Goal: Task Accomplishment & Management: Use online tool/utility

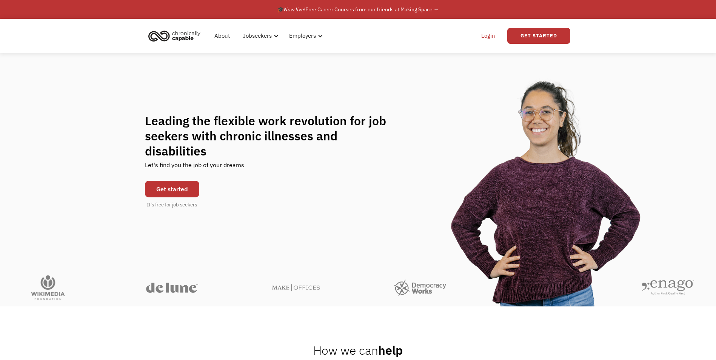
click at [486, 37] on link "Login" at bounding box center [488, 36] width 23 height 24
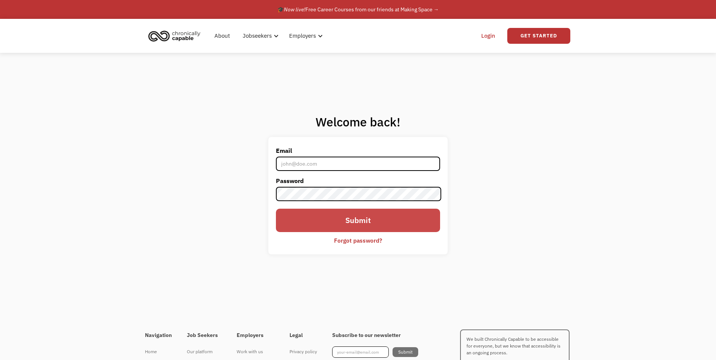
type input "tim.currier@comcast.net"
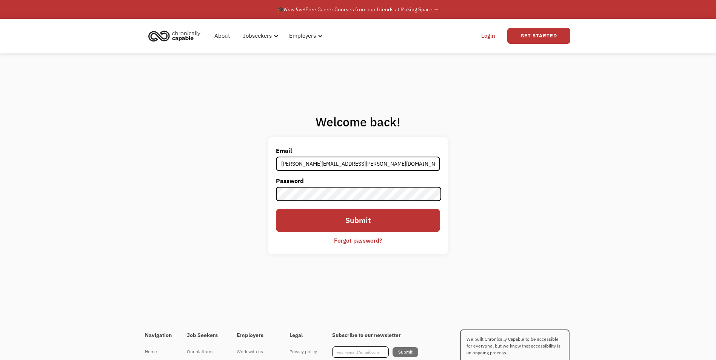
click at [334, 220] on input "Submit" at bounding box center [358, 220] width 164 height 23
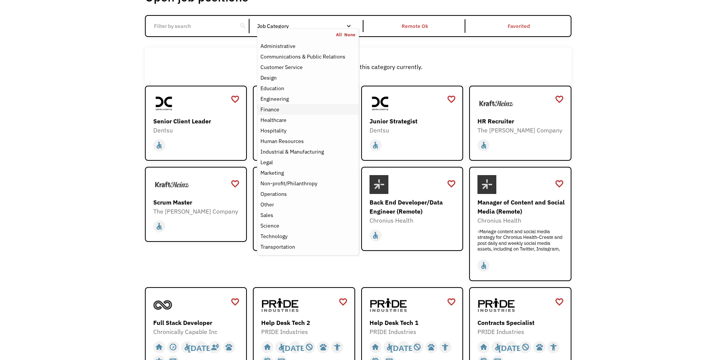
scroll to position [75, 0]
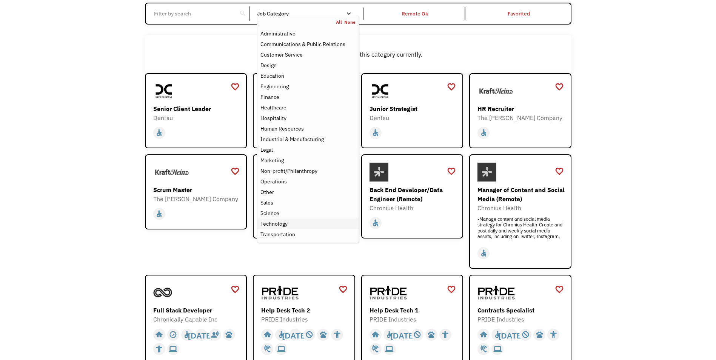
click at [292, 226] on div "Technology" at bounding box center [307, 223] width 95 height 9
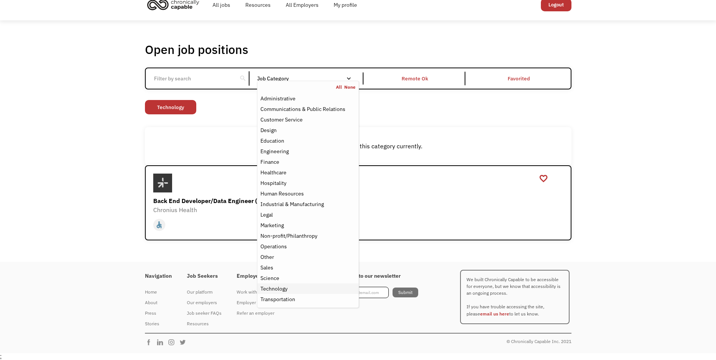
scroll to position [11, 0]
click at [89, 86] on div "Open job positions You have X liked items Search search Filter by category Admi…" at bounding box center [358, 141] width 716 height 242
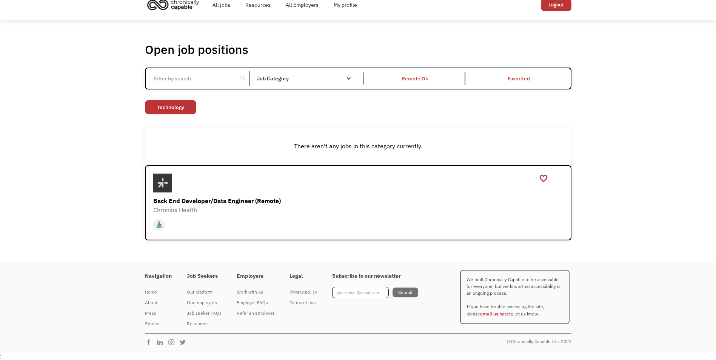
click at [181, 103] on link "Technology" at bounding box center [170, 107] width 51 height 14
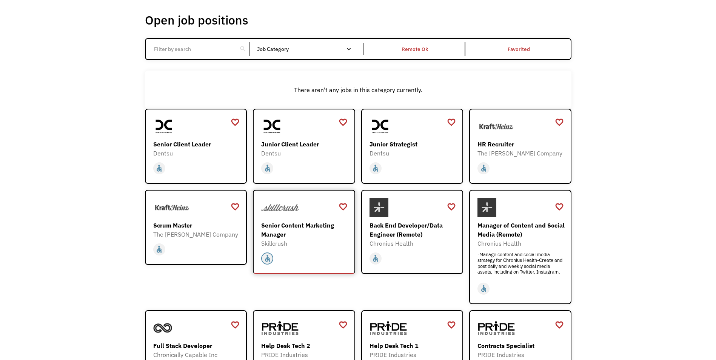
scroll to position [189, 0]
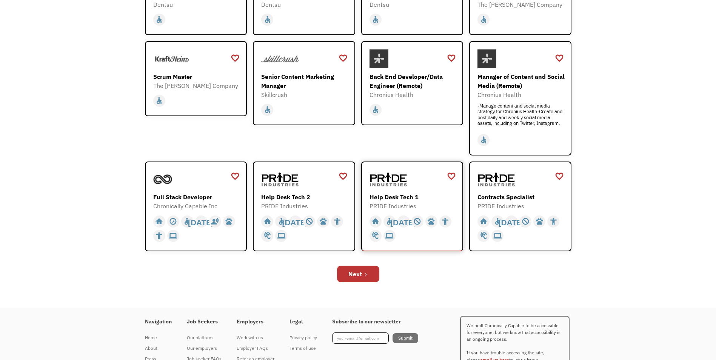
click at [399, 196] on div "Help Desk Tech 1" at bounding box center [413, 196] width 88 height 9
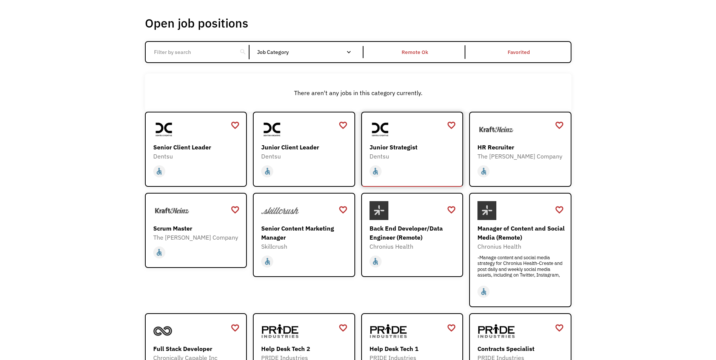
scroll to position [0, 0]
